Goal: Information Seeking & Learning: Check status

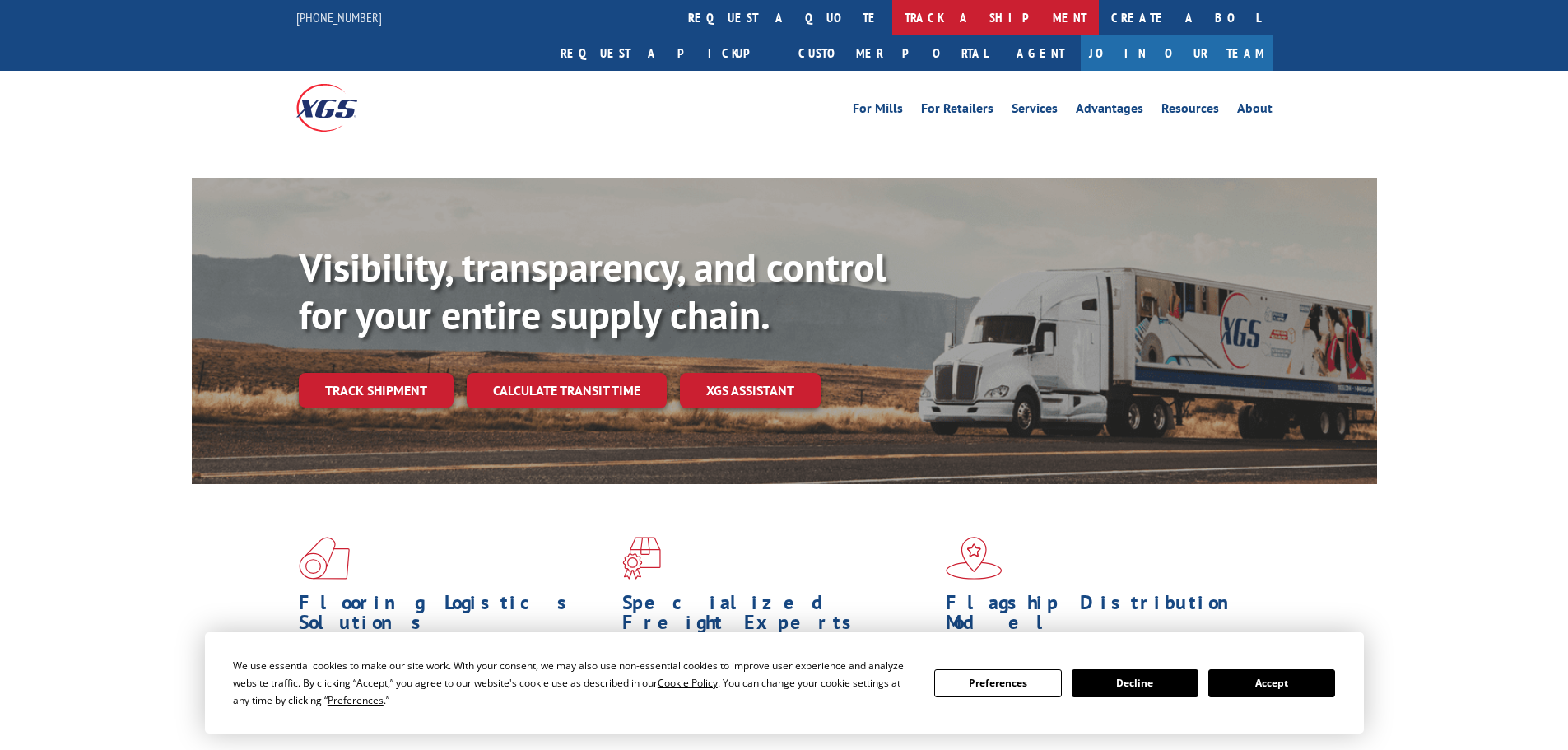
click at [892, 12] on link "track a shipment" at bounding box center [995, 18] width 207 height 35
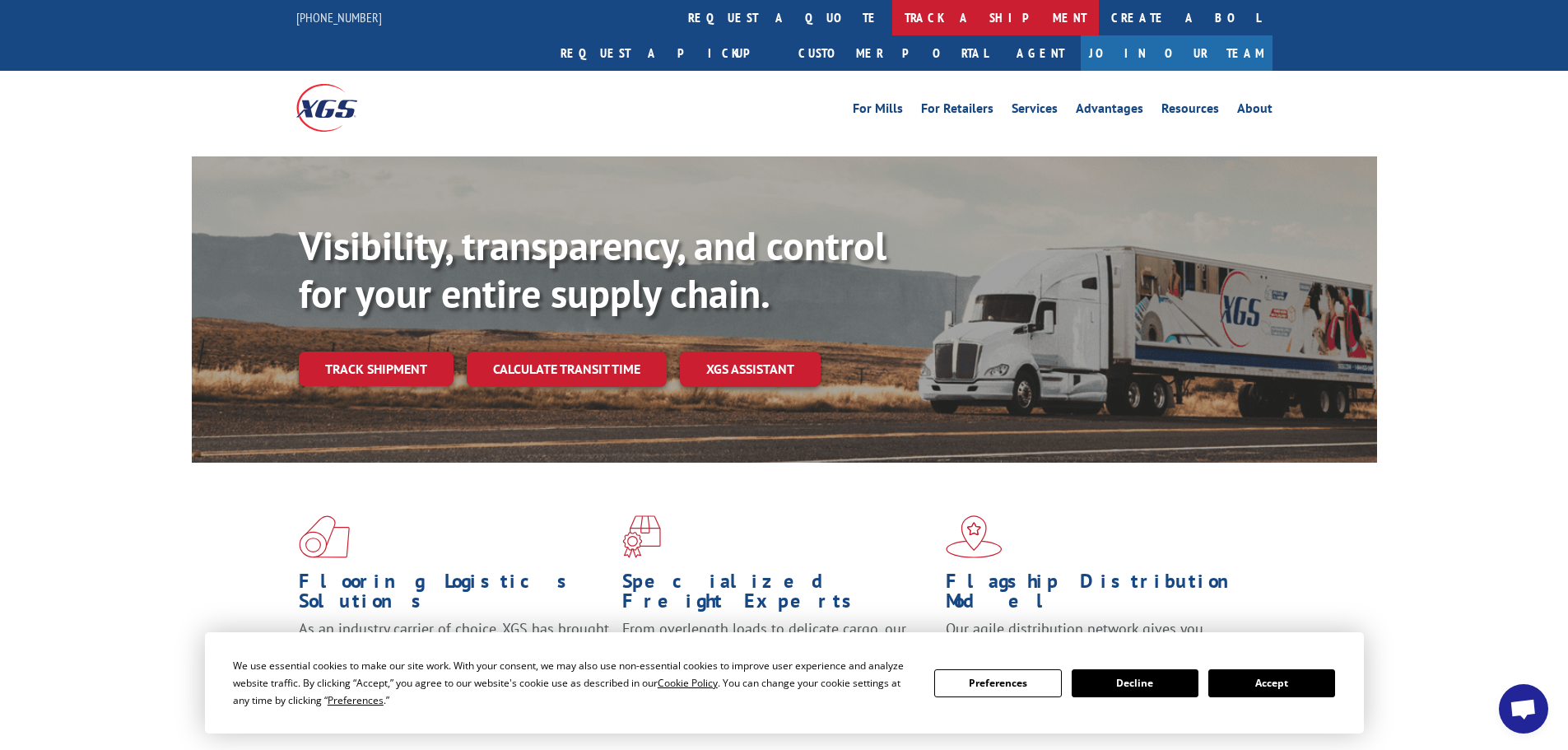
click at [892, 22] on link "track a shipment" at bounding box center [995, 18] width 207 height 35
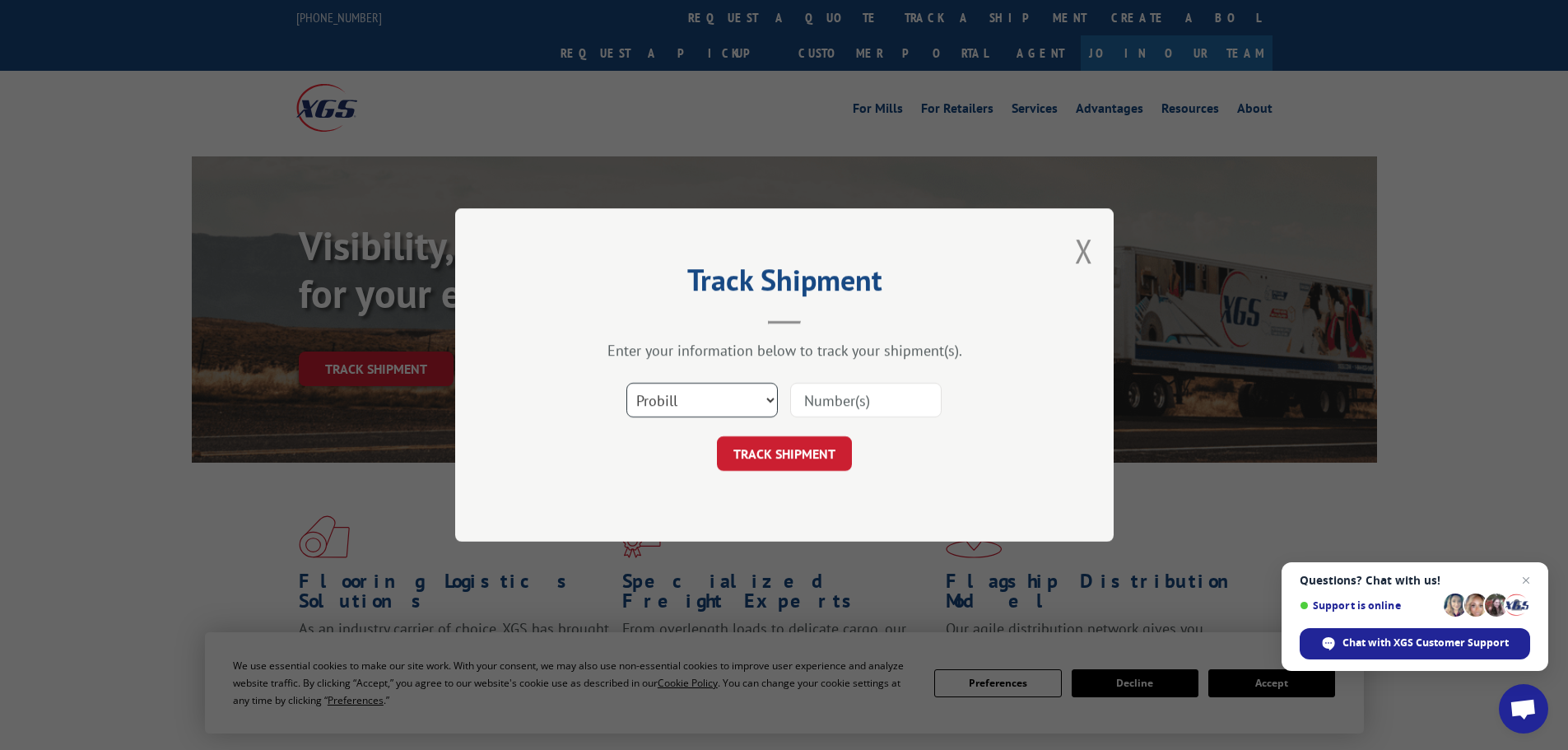
click at [667, 394] on select "Select category... Probill BOL PO" at bounding box center [701, 400] width 152 height 35
select select "bol"
click at [626, 383] on select "Select category... Probill BOL PO" at bounding box center [701, 400] width 152 height 35
paste input "479124"
type input "479124"
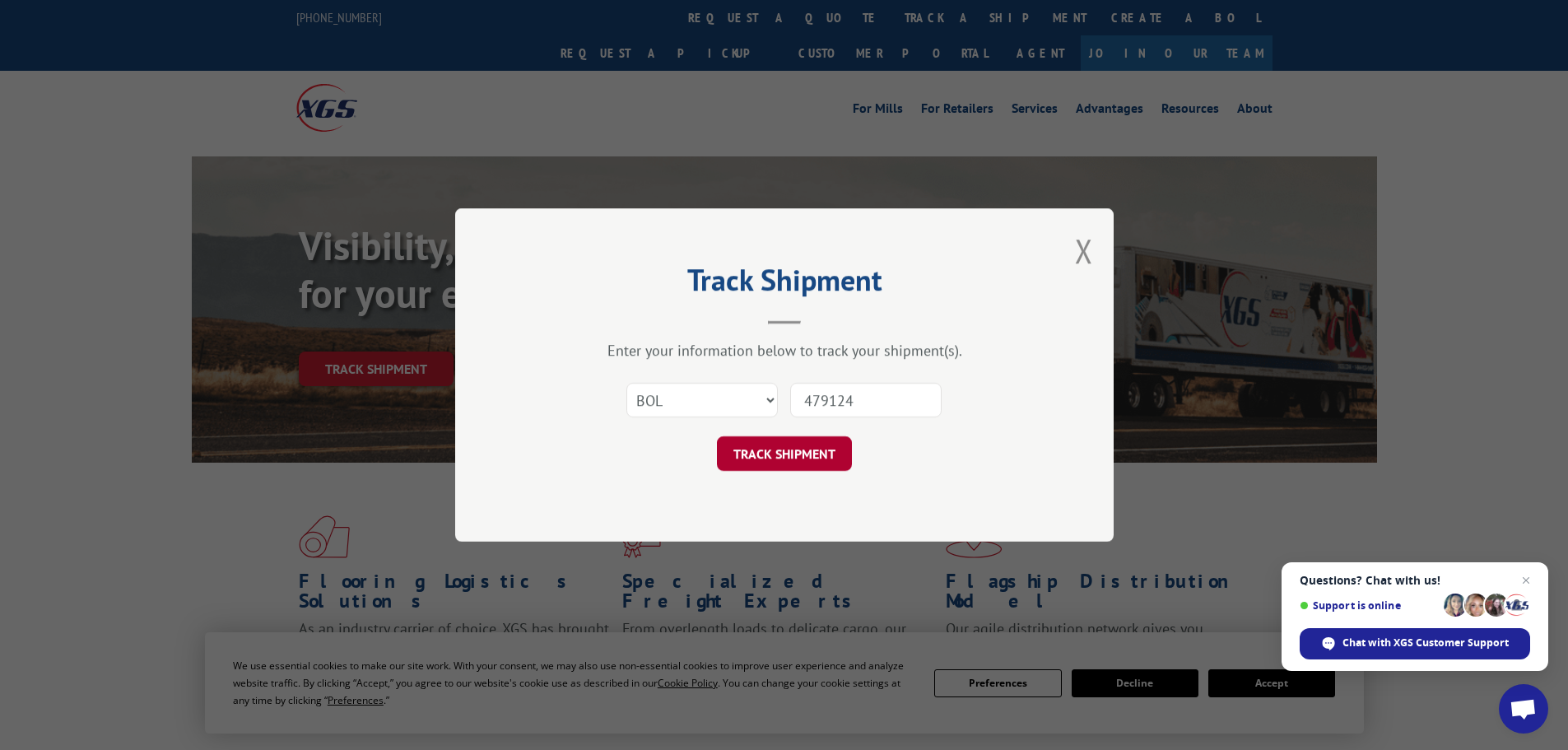
click at [761, 442] on button "TRACK SHIPMENT" at bounding box center [784, 453] width 135 height 35
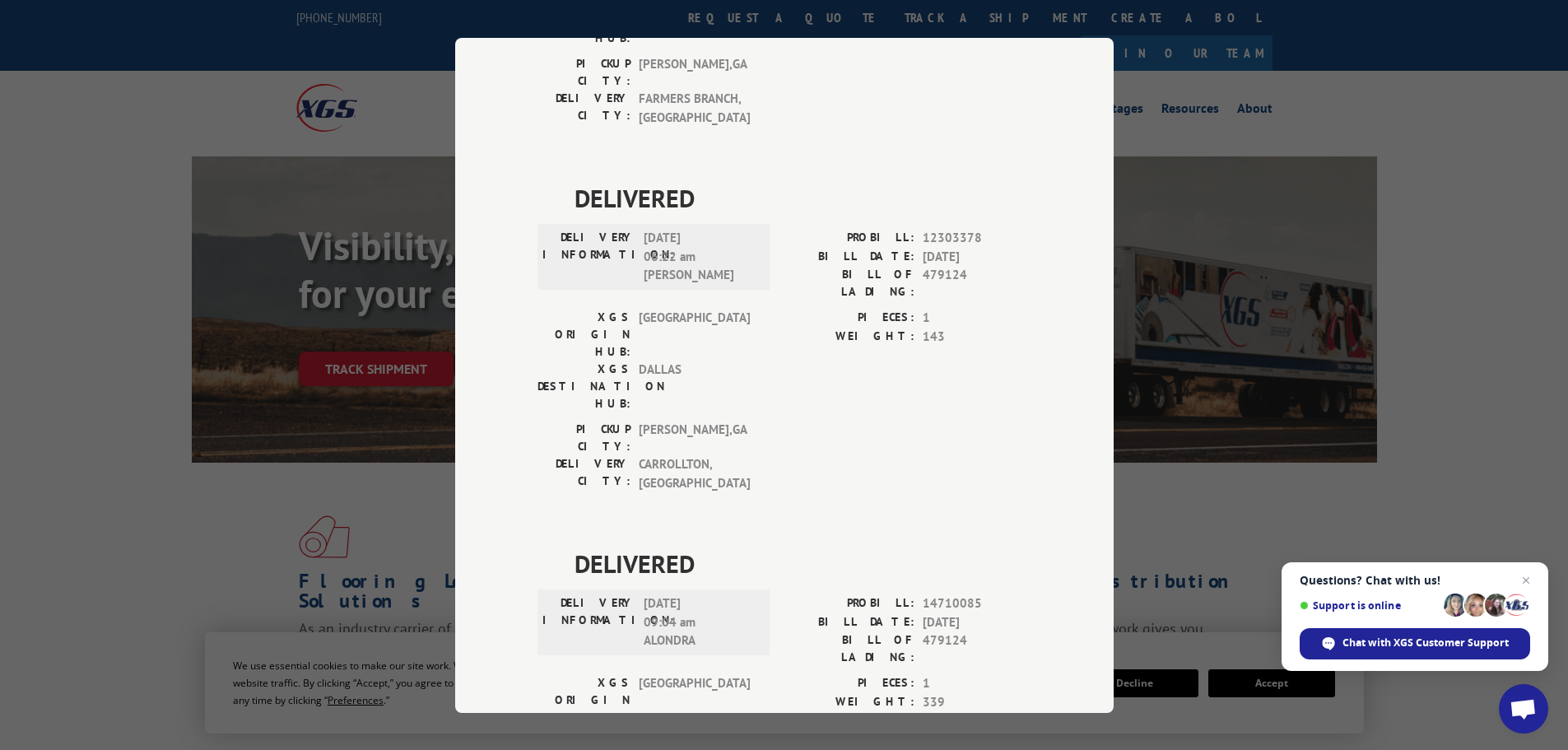
scroll to position [1070, 0]
